Goal: Information Seeking & Learning: Learn about a topic

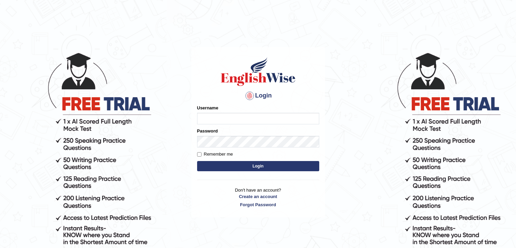
click at [207, 140] on form "Please fix the following errors: Username Password Remember me Login" at bounding box center [258, 139] width 122 height 68
type input "MuskaanV"
click at [242, 162] on button "Login" at bounding box center [258, 166] width 122 height 10
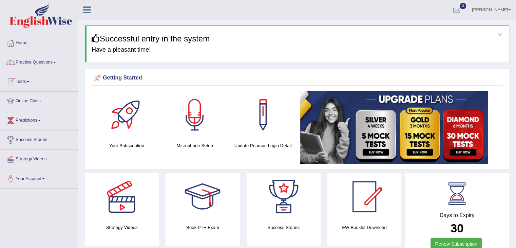
click at [29, 81] on span at bounding box center [27, 81] width 3 height 1
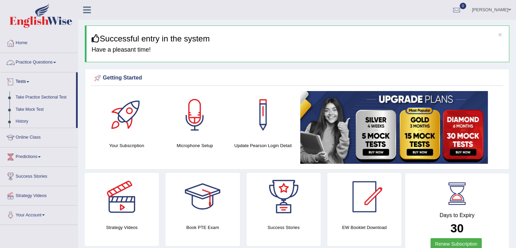
click at [36, 57] on link "Practice Questions" at bounding box center [38, 61] width 77 height 17
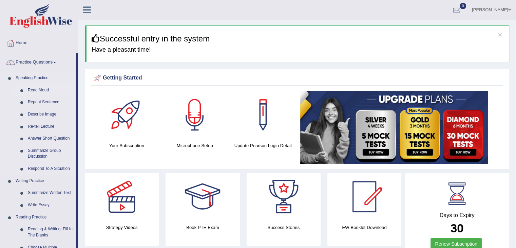
click at [33, 91] on link "Read Aloud" at bounding box center [50, 90] width 51 height 12
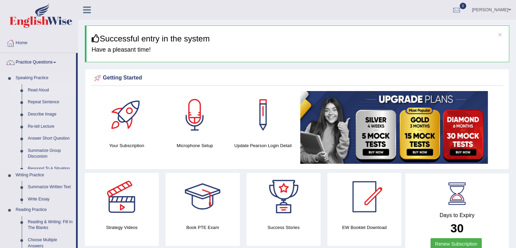
click at [33, 91] on link "Read Aloud" at bounding box center [50, 90] width 51 height 12
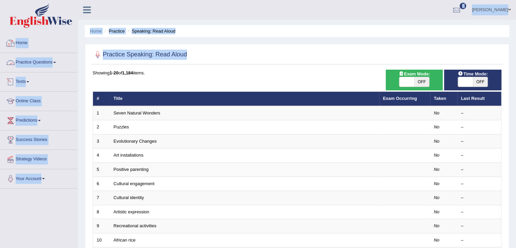
drag, startPoint x: 133, startPoint y: 60, endPoint x: 12, endPoint y: 43, distance: 122.0
click at [12, 43] on div "Toggle navigation Home Practice Questions Speaking Practice Read Aloud Repeat S…" at bounding box center [258, 223] width 516 height 446
click at [12, 43] on div at bounding box center [10, 43] width 10 height 10
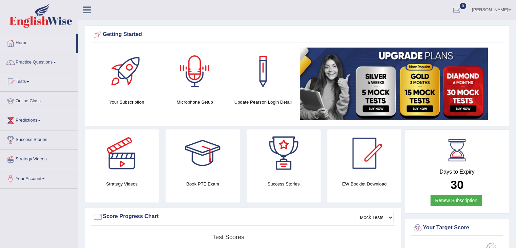
click at [199, 91] on div at bounding box center [195, 72] width 48 height 48
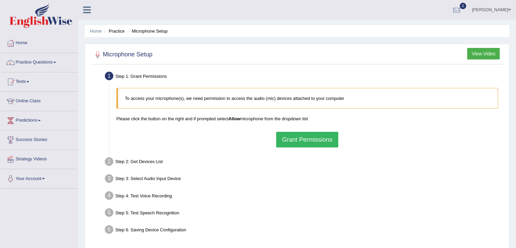
click at [286, 136] on button "Grant Permissions" at bounding box center [307, 140] width 62 height 16
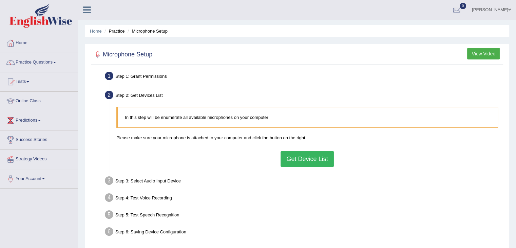
click at [301, 159] on button "Get Device List" at bounding box center [307, 159] width 53 height 16
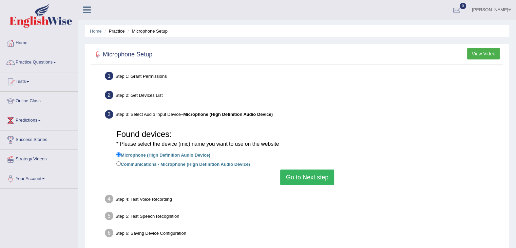
click at [298, 174] on button "Go to Next step" at bounding box center [307, 177] width 54 height 16
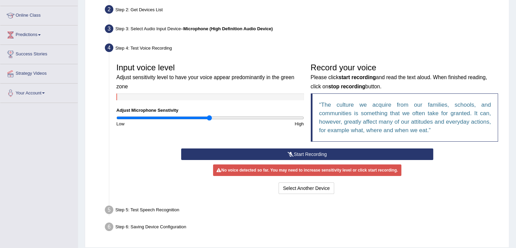
scroll to position [87, 0]
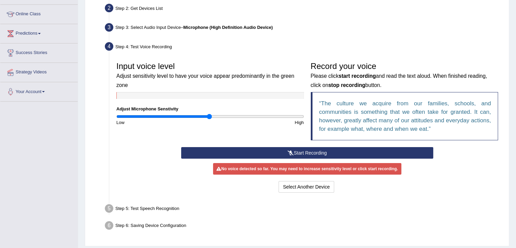
click at [294, 152] on button "Start Recording" at bounding box center [307, 153] width 252 height 12
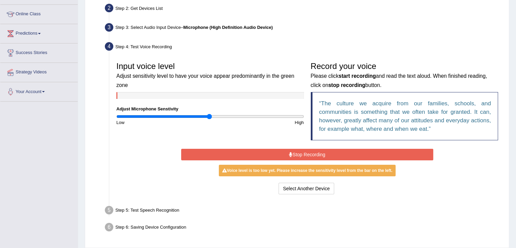
click at [294, 152] on button "Stop Recording" at bounding box center [307, 155] width 252 height 12
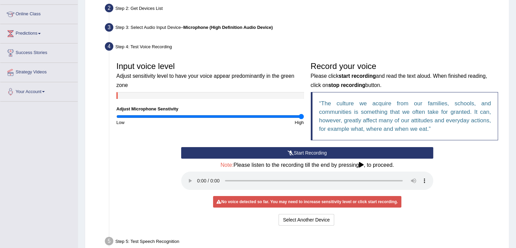
type input "2"
click at [301, 114] on input "range" at bounding box center [210, 116] width 188 height 5
click at [315, 151] on button "Start Recording" at bounding box center [307, 153] width 252 height 12
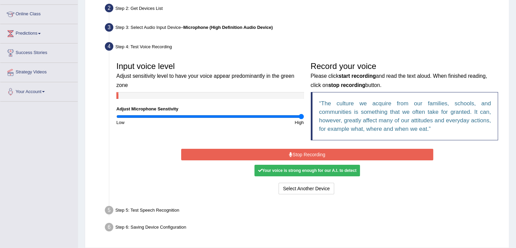
click at [338, 150] on button "Stop Recording" at bounding box center [307, 155] width 252 height 12
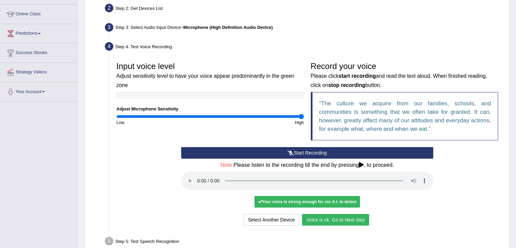
scroll to position [140, 0]
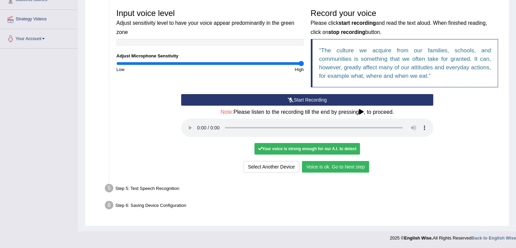
click at [322, 164] on button "Voice is ok. Go to Next step" at bounding box center [335, 167] width 67 height 12
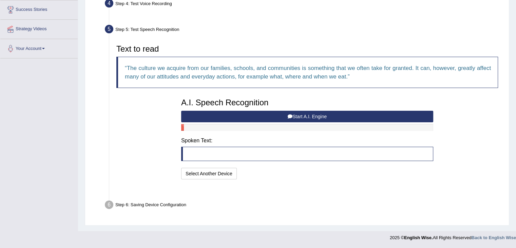
scroll to position [113, 0]
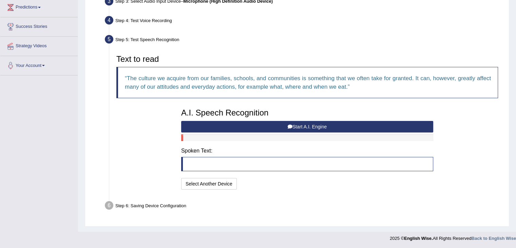
click at [311, 123] on button "Start A.I. Engine" at bounding box center [307, 127] width 252 height 12
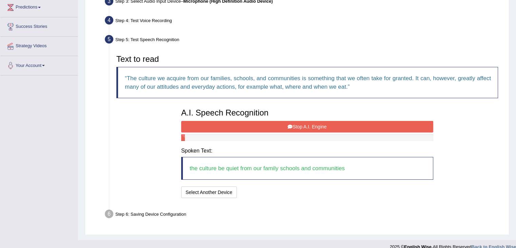
click at [314, 123] on button "Stop A.I. Engine" at bounding box center [307, 127] width 252 height 12
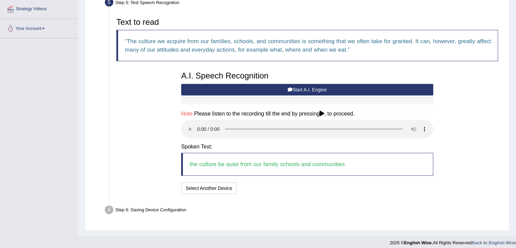
scroll to position [154, 0]
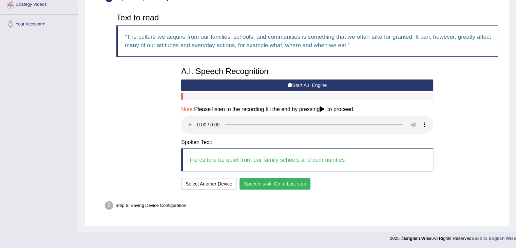
click at [256, 183] on button "Speech is ok. Go to Last step" at bounding box center [275, 184] width 71 height 12
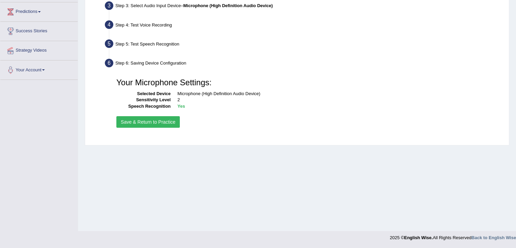
click at [161, 123] on button "Save & Return to Practice" at bounding box center [147, 122] width 63 height 12
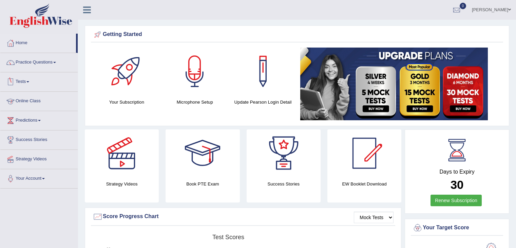
click at [29, 83] on link "Tests" at bounding box center [38, 80] width 77 height 17
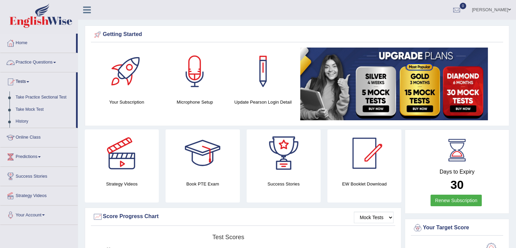
click at [45, 60] on link "Practice Questions" at bounding box center [38, 61] width 77 height 17
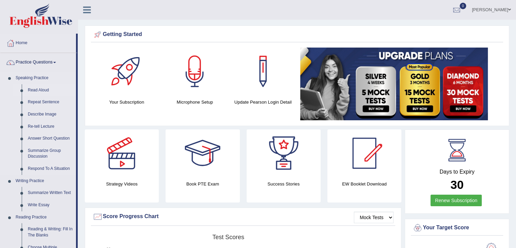
click at [34, 91] on link "Read Aloud" at bounding box center [50, 90] width 51 height 12
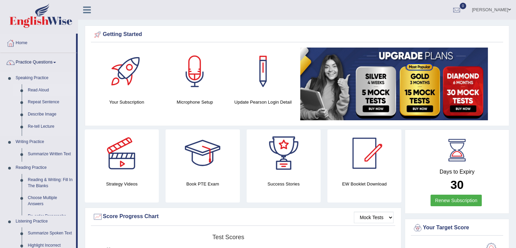
click at [34, 91] on link "Read Aloud" at bounding box center [50, 90] width 51 height 12
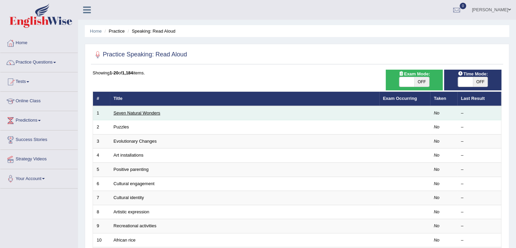
click at [129, 114] on link "Seven Natural Wonders" at bounding box center [137, 112] width 47 height 5
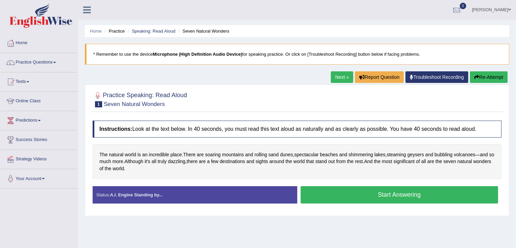
click at [348, 193] on button "Start Answering" at bounding box center [400, 194] width 198 height 17
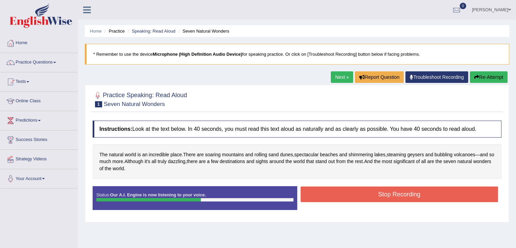
click at [348, 193] on button "Stop Recording" at bounding box center [400, 194] width 198 height 16
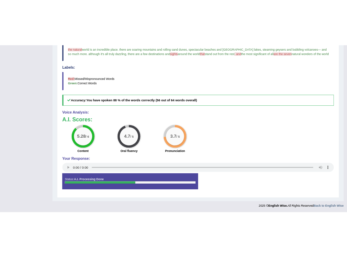
scroll to position [165, 0]
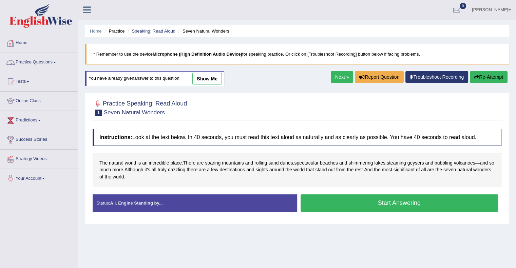
click at [58, 63] on link "Practice Questions" at bounding box center [38, 61] width 77 height 17
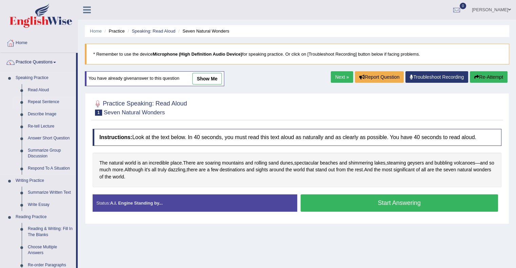
click at [36, 103] on link "Repeat Sentence" at bounding box center [50, 102] width 51 height 12
